Goal: Task Accomplishment & Management: Manage account settings

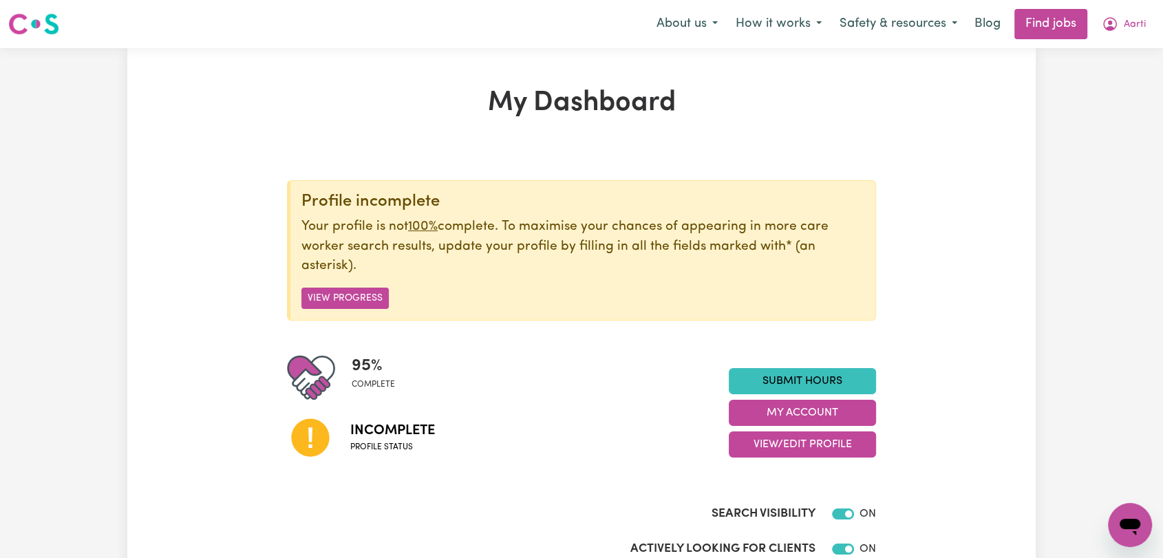
drag, startPoint x: 795, startPoint y: 450, endPoint x: 794, endPoint y: 457, distance: 7.7
click at [795, 450] on button "View/Edit Profile" at bounding box center [802, 445] width 147 height 26
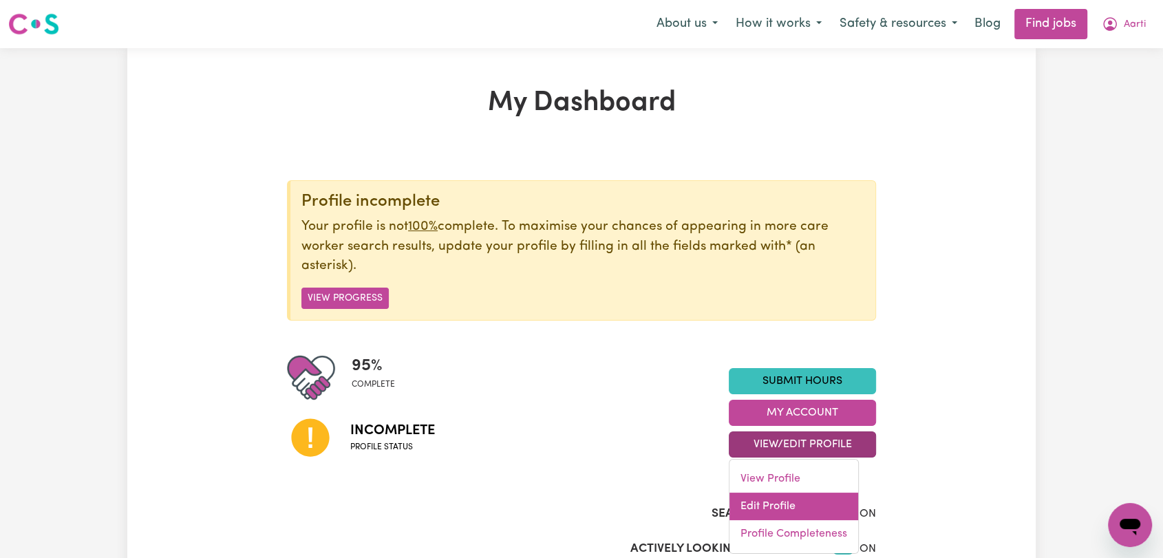
click at [759, 500] on link "Edit Profile" at bounding box center [794, 507] width 129 height 28
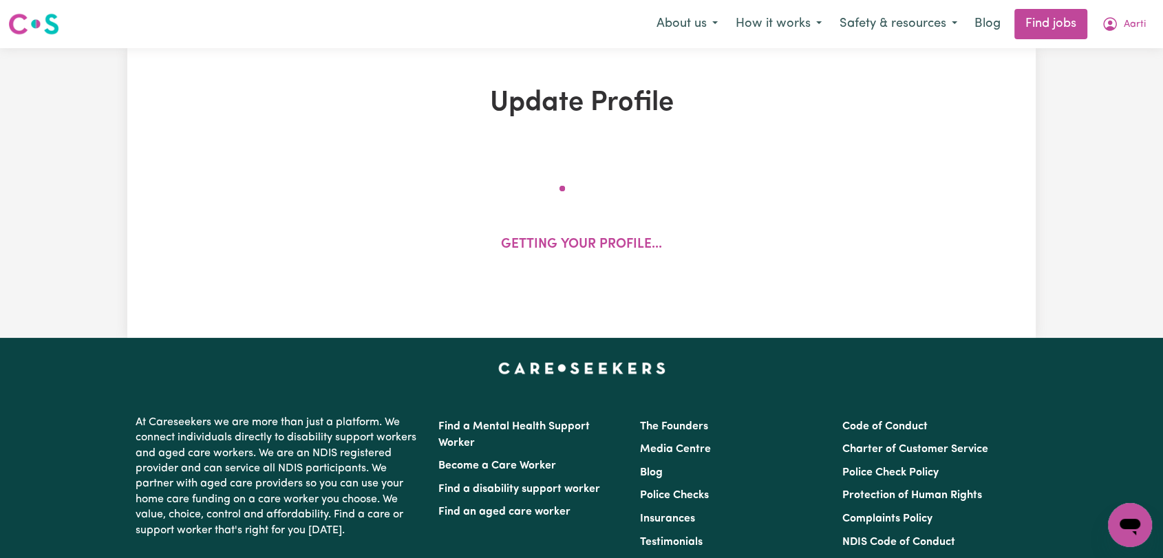
select select "[DEMOGRAPHIC_DATA]"
select select "Student Visa"
select select "Studying a healthcare related degree or qualification"
select select "40"
select select "50"
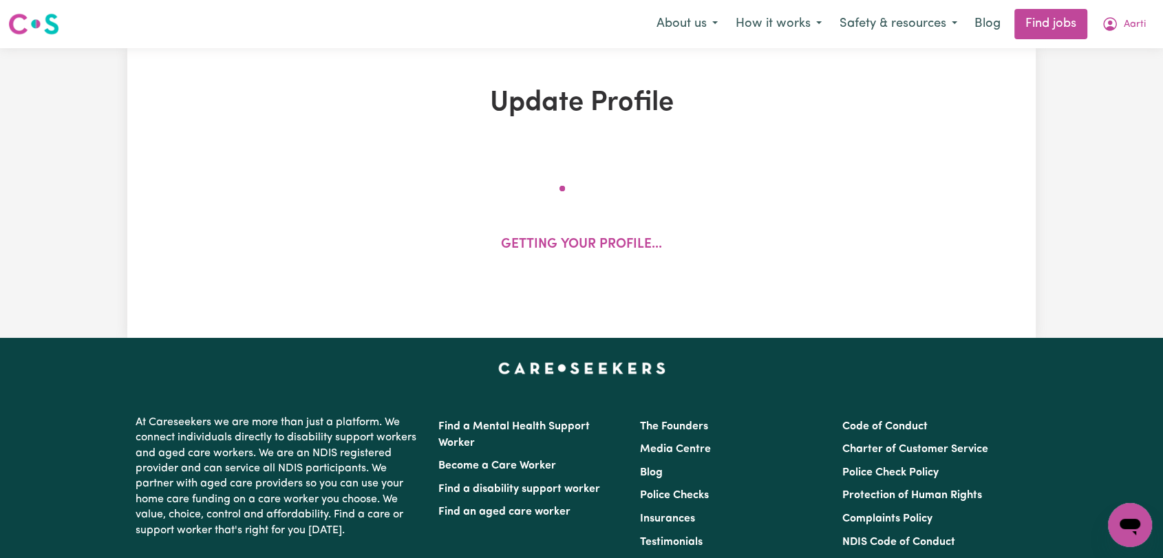
select select "50"
select select "100"
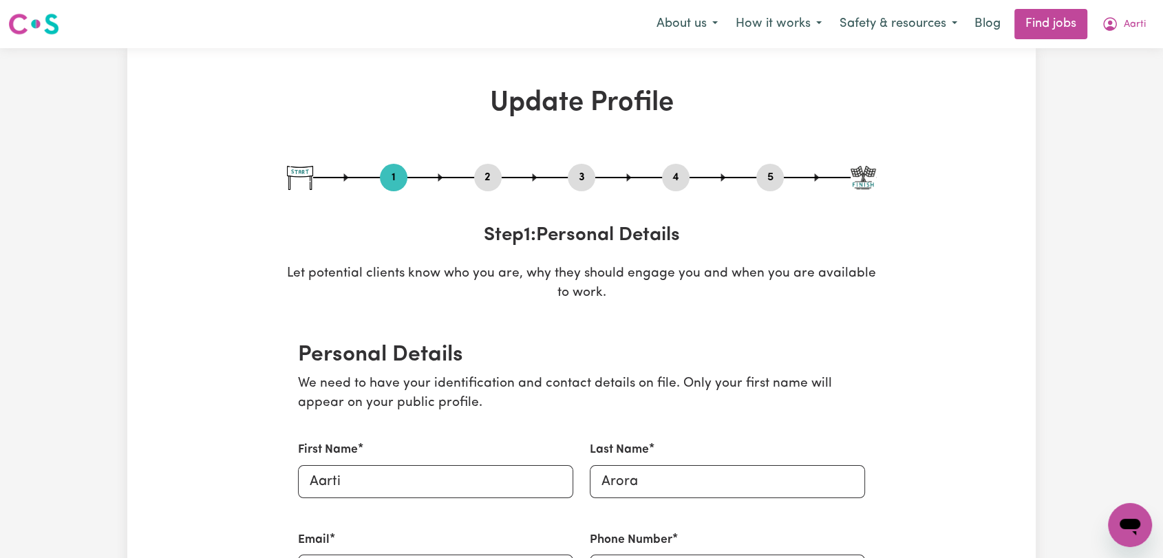
click at [684, 174] on button "4" at bounding box center [676, 178] width 28 height 18
